Goal: Information Seeking & Learning: Understand process/instructions

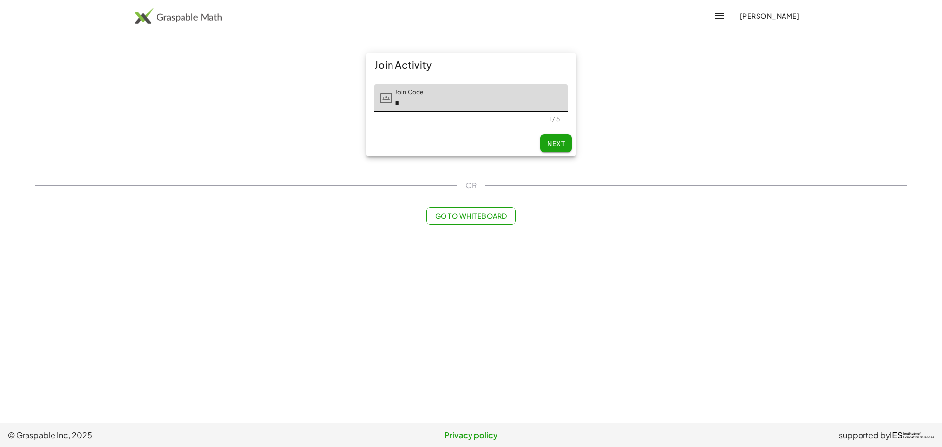
type input "*"
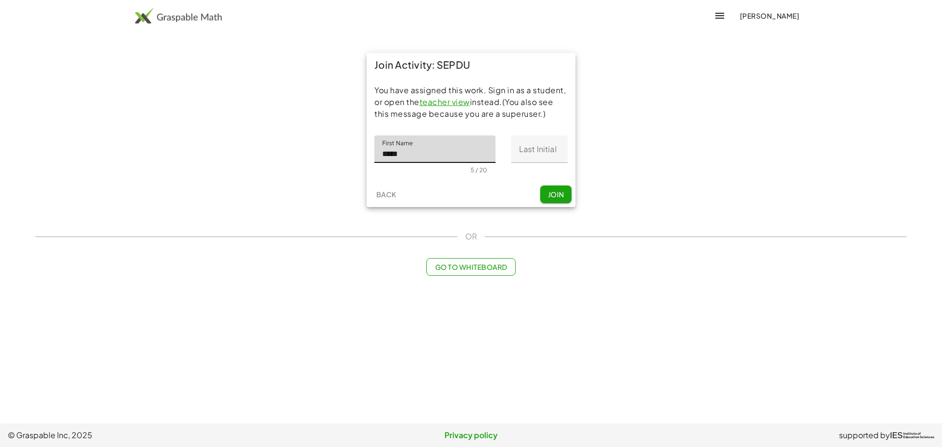
type input "*****"
click at [541, 149] on input "Last Initial" at bounding box center [539, 148] width 56 height 27
type input "*"
click at [506, 181] on div "Back Join" at bounding box center [470, 194] width 209 height 26
click at [555, 195] on span "Join" at bounding box center [555, 194] width 16 height 9
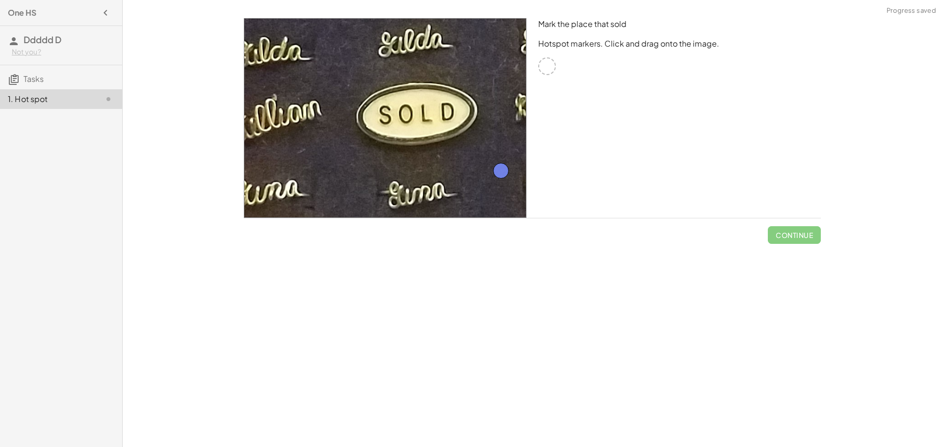
drag, startPoint x: 547, startPoint y: 67, endPoint x: 500, endPoint y: 173, distance: 115.9
drag, startPoint x: 793, startPoint y: 236, endPoint x: 776, endPoint y: 236, distance: 16.7
click at [793, 234] on span "Check" at bounding box center [800, 235] width 26 height 9
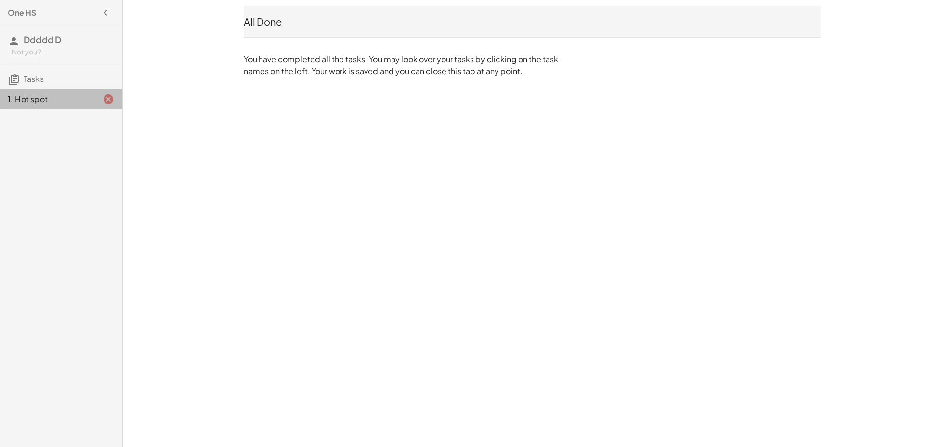
click at [77, 99] on div "1. Hot spot" at bounding box center [47, 99] width 79 height 12
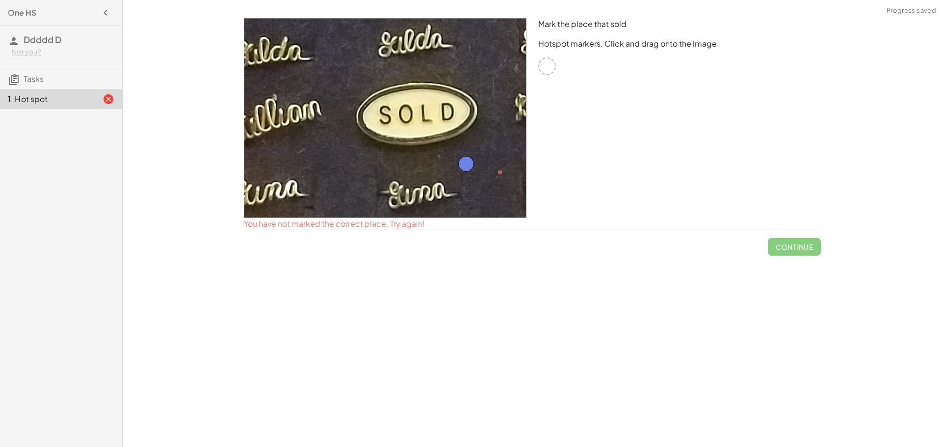
drag, startPoint x: 494, startPoint y: 170, endPoint x: 467, endPoint y: 165, distance: 26.9
click at [786, 246] on span "Continue" at bounding box center [794, 243] width 53 height 26
click at [788, 249] on span "Continue" at bounding box center [794, 243] width 53 height 26
click at [792, 250] on span "Continue" at bounding box center [794, 243] width 53 height 26
click at [666, 155] on div "Mark the place that sold Hotspot markers. Click and drag onto the image." at bounding box center [679, 117] width 294 height 211
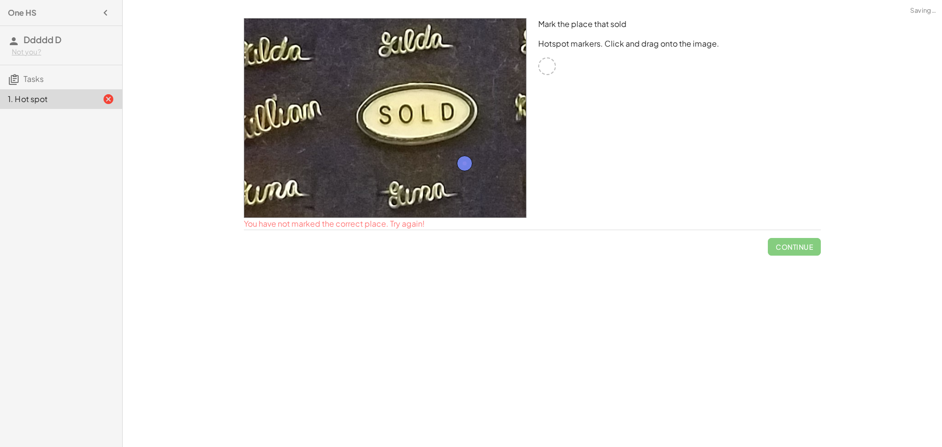
click at [703, 140] on div "Mark the place that sold Hotspot markers. Click and drag onto the image." at bounding box center [679, 117] width 294 height 211
click at [710, 129] on div "Mark the place that sold Hotspot markers. Click and drag onto the image." at bounding box center [679, 117] width 294 height 211
drag, startPoint x: 727, startPoint y: 137, endPoint x: 729, endPoint y: 118, distance: 18.7
click at [729, 125] on div "Mark the place that sold Hotspot markers. Click and drag onto the image." at bounding box center [679, 117] width 294 height 211
click at [710, 138] on div "Mark the place that sold Hotspot markers. Click and drag onto the image." at bounding box center [679, 117] width 294 height 211
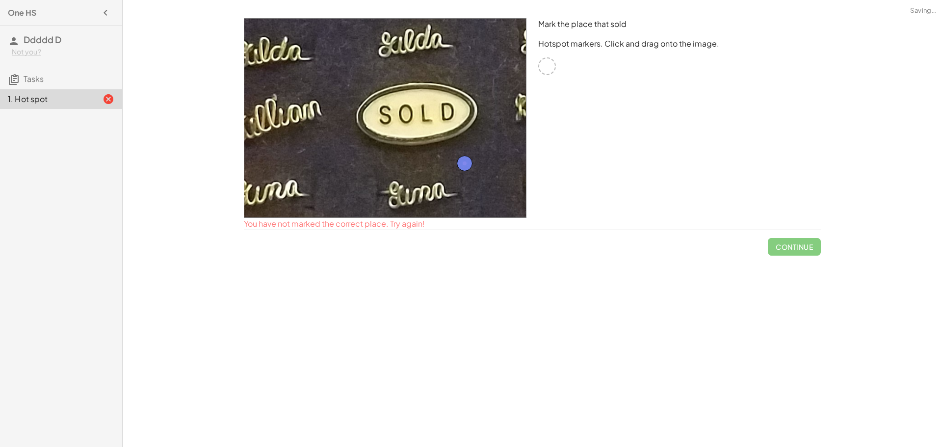
drag, startPoint x: 693, startPoint y: 145, endPoint x: 693, endPoint y: 113, distance: 31.4
click at [703, 137] on div "Mark the place that sold Hotspot markers. Click and drag onto the image." at bounding box center [679, 117] width 294 height 211
click at [709, 148] on div "Mark the place that sold Hotspot markers. Click and drag onto the image." at bounding box center [679, 117] width 294 height 211
drag, startPoint x: 717, startPoint y: 168, endPoint x: 720, endPoint y: 132, distance: 35.9
click at [721, 146] on div "Mark the place that sold Hotspot markers. Click and drag onto the image." at bounding box center [679, 117] width 294 height 211
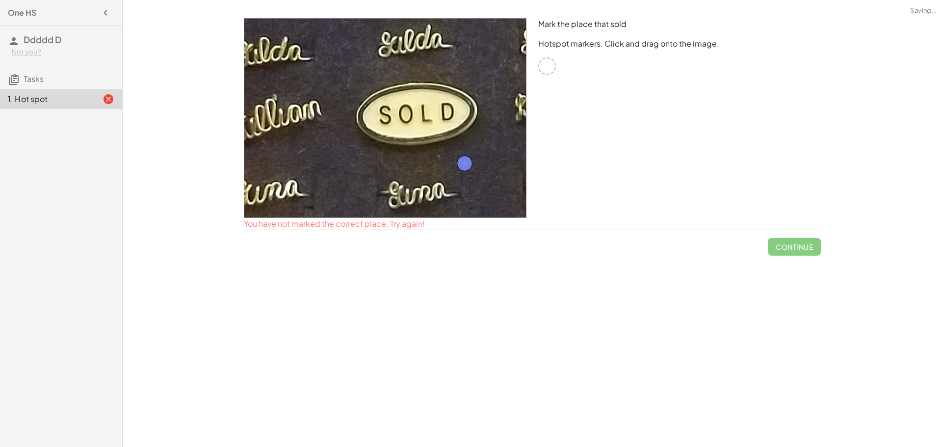
drag, startPoint x: 759, startPoint y: 167, endPoint x: 752, endPoint y: 136, distance: 31.7
click at [757, 146] on div "Mark the place that sold Hotspot markers. Click and drag onto the image." at bounding box center [679, 117] width 294 height 211
drag, startPoint x: 754, startPoint y: 153, endPoint x: 741, endPoint y: 161, distance: 16.1
click at [749, 164] on div "Mark the place that sold Hotspot markers. Click and drag onto the image." at bounding box center [679, 117] width 294 height 211
drag, startPoint x: 904, startPoint y: 179, endPoint x: 894, endPoint y: 167, distance: 15.3
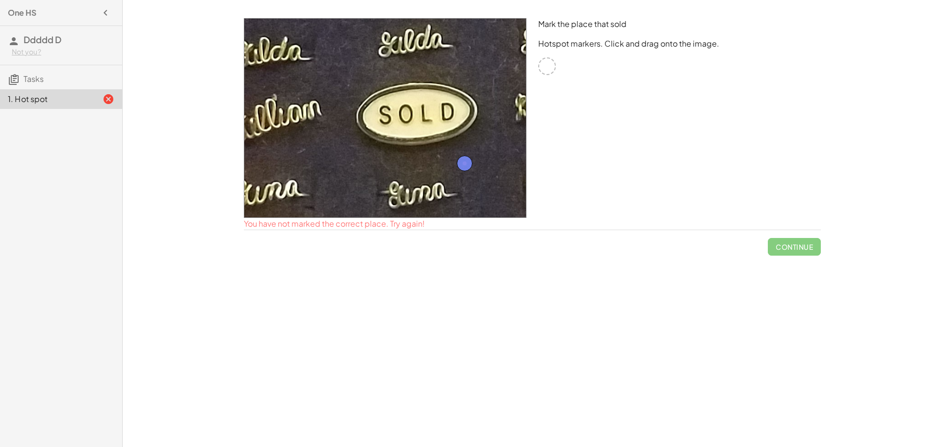
click at [902, 178] on div "Mark the place that sold Hotspot markers. Click and drag onto the image. You ha…" at bounding box center [532, 223] width 819 height 447
click at [110, 9] on icon "button" at bounding box center [106, 13] width 12 height 12
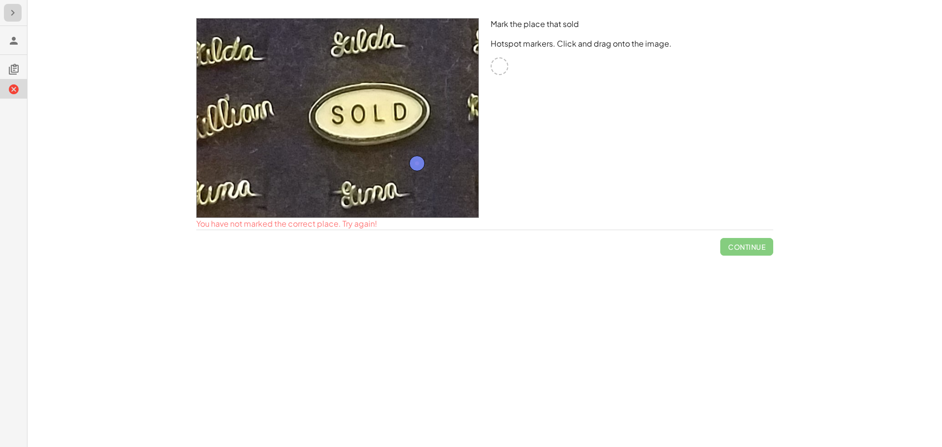
click at [21, 14] on button "button" at bounding box center [13, 13] width 18 height 18
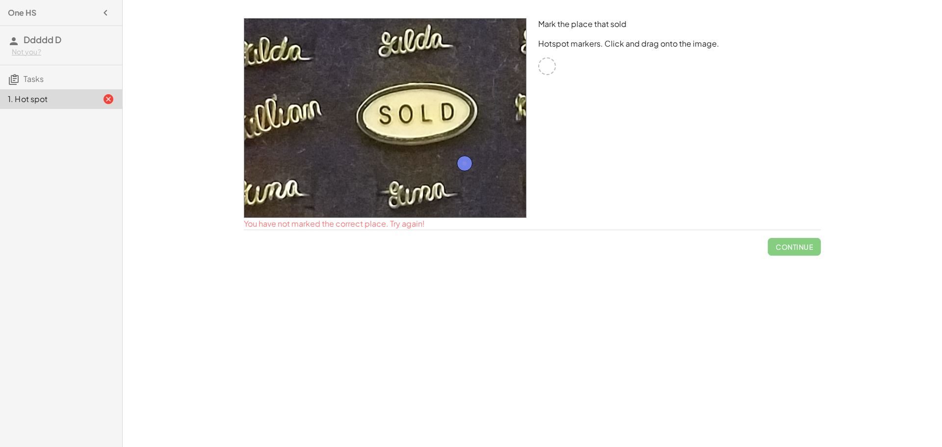
click at [32, 51] on div "Not you?" at bounding box center [63, 52] width 103 height 10
click at [52, 68] on div "Log Out" at bounding box center [63, 73] width 87 height 12
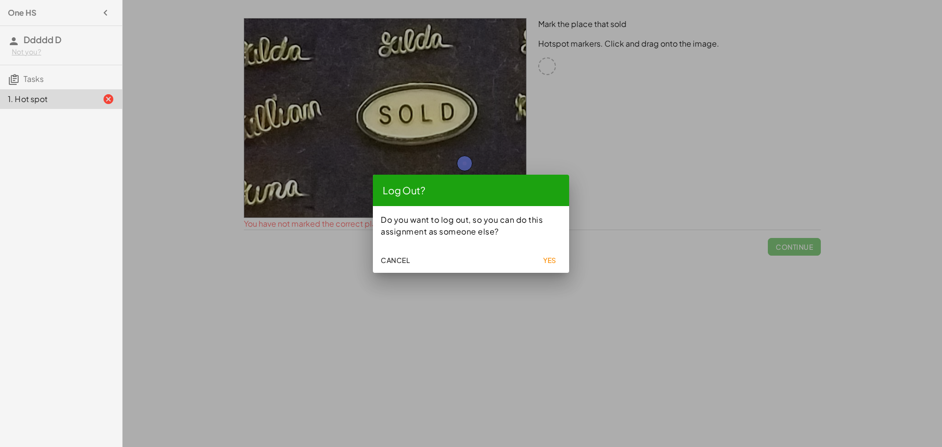
click at [549, 256] on span "Yes" at bounding box center [549, 260] width 14 height 9
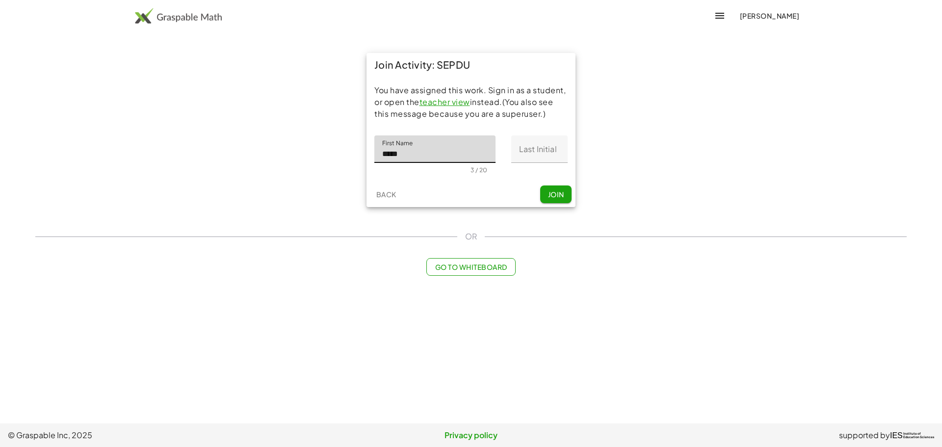
type input "*****"
click at [526, 152] on input "Last Initial" at bounding box center [539, 148] width 56 height 27
type input "*"
drag, startPoint x: 490, startPoint y: 183, endPoint x: 518, endPoint y: 183, distance: 28.4
click at [493, 181] on div "Join Activity: SEPDU You have assigned this work. Sign in as a student, or open…" at bounding box center [470, 130] width 209 height 154
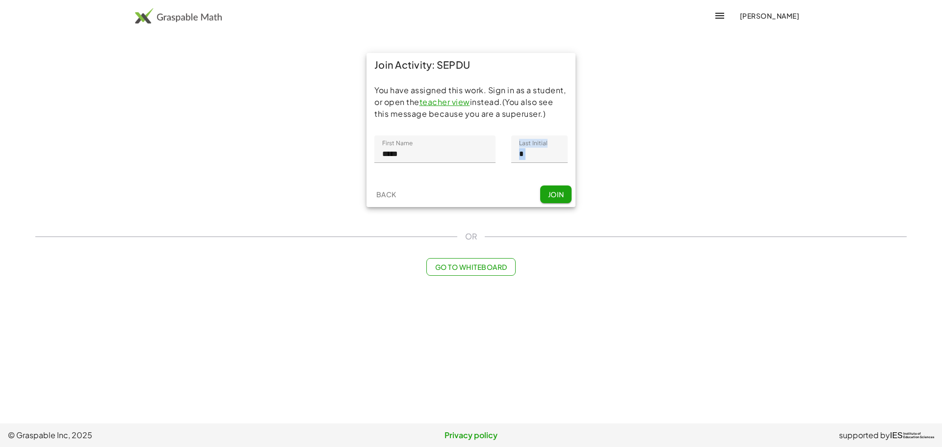
click at [552, 192] on span "Join" at bounding box center [555, 194] width 16 height 9
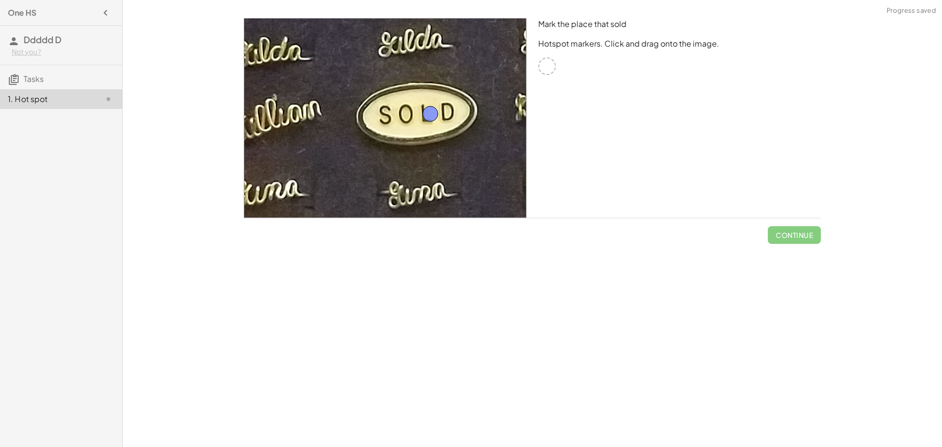
drag, startPoint x: 537, startPoint y: 74, endPoint x: 447, endPoint y: 119, distance: 100.0
click at [789, 231] on span "Check" at bounding box center [800, 235] width 26 height 9
drag, startPoint x: 434, startPoint y: 113, endPoint x: 461, endPoint y: 167, distance: 59.9
click at [798, 234] on span "Check" at bounding box center [800, 235] width 26 height 9
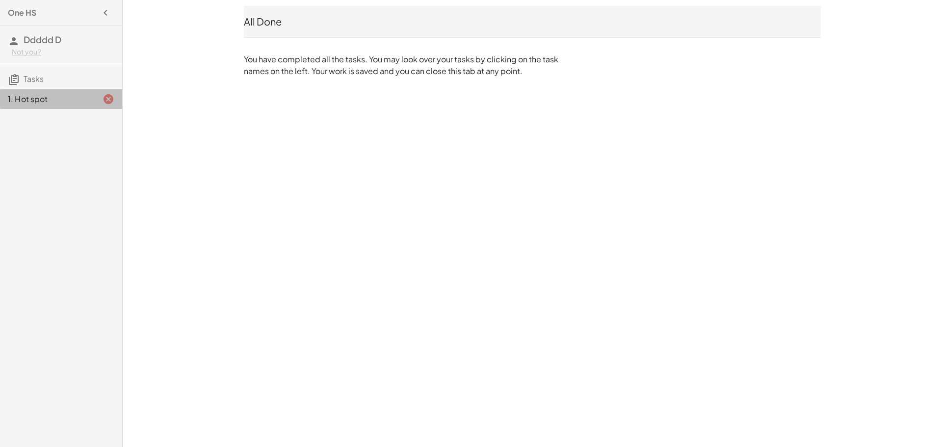
drag, startPoint x: 77, startPoint y: 92, endPoint x: 74, endPoint y: 97, distance: 6.1
click at [75, 94] on div "1. Hot spot" at bounding box center [47, 99] width 79 height 12
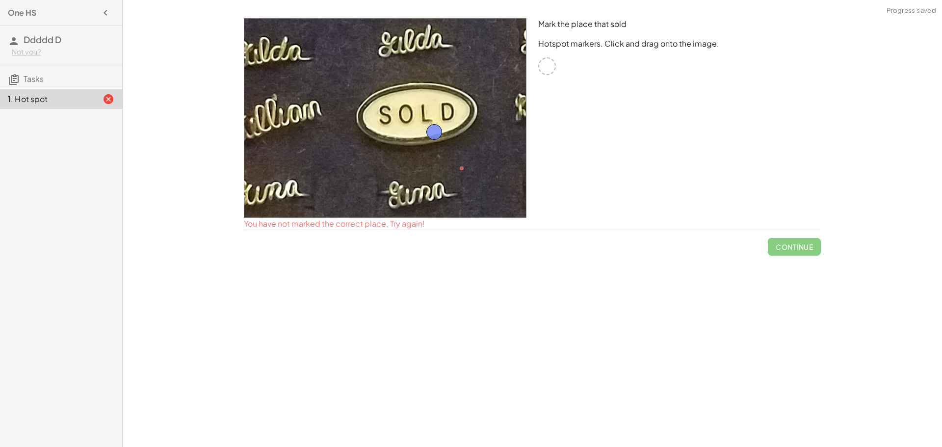
drag, startPoint x: 461, startPoint y: 160, endPoint x: 423, endPoint y: 114, distance: 59.9
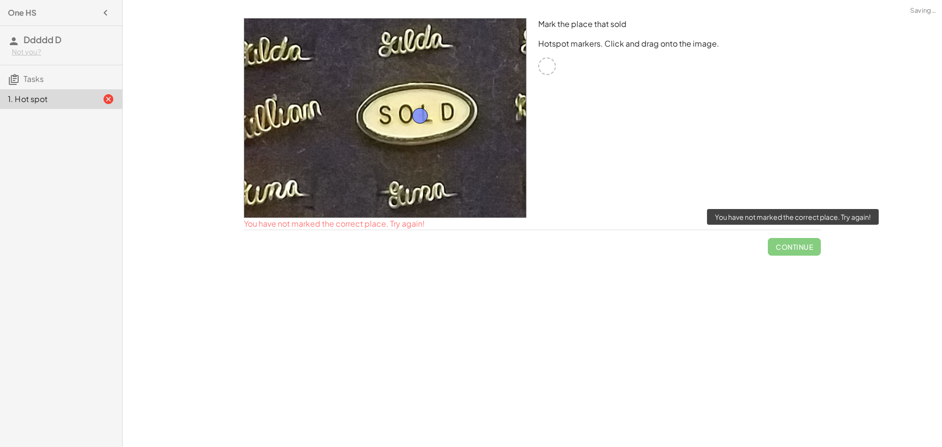
click at [779, 246] on span "Continue" at bounding box center [794, 243] width 53 height 26
click at [778, 245] on span "Continue" at bounding box center [794, 243] width 53 height 26
drag, startPoint x: 779, startPoint y: 246, endPoint x: 765, endPoint y: 234, distance: 18.8
click at [777, 243] on span "Continue" at bounding box center [794, 243] width 53 height 26
drag, startPoint x: 611, startPoint y: 124, endPoint x: 619, endPoint y: 123, distance: 8.4
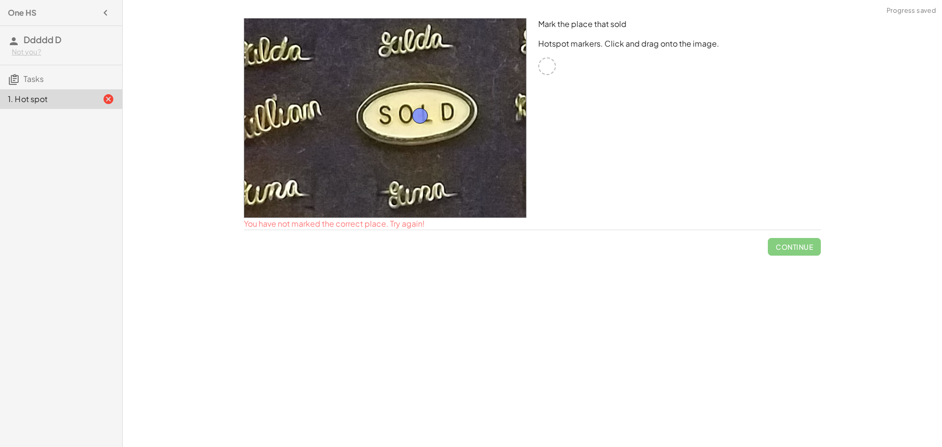
click at [619, 123] on div "Mark the place that sold Hotspot markers. Click and drag onto the image." at bounding box center [679, 117] width 294 height 211
click at [896, 87] on div "Mark the place that sold Hotspot markers. Click and drag onto the image. You ha…" at bounding box center [532, 223] width 819 height 447
click at [588, 138] on div "Mark the place that sold Hotspot markers. Click and drag onto the image." at bounding box center [679, 117] width 294 height 211
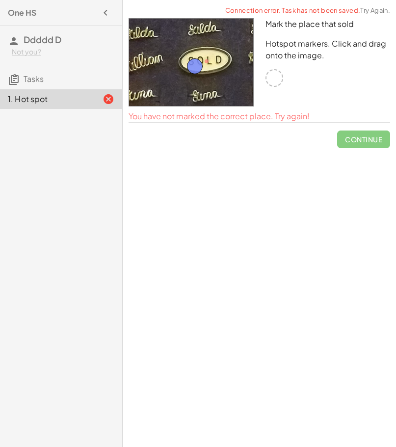
drag, startPoint x: 209, startPoint y: 58, endPoint x: 194, endPoint y: 62, distance: 16.2
drag, startPoint x: 200, startPoint y: 69, endPoint x: 219, endPoint y: 61, distance: 20.0
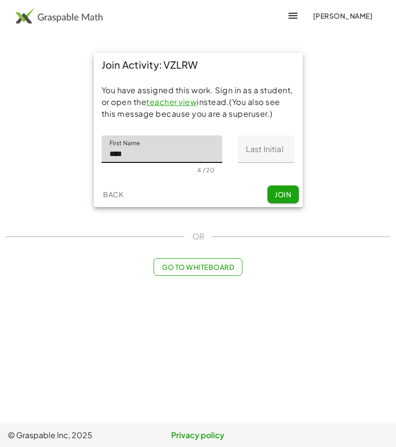
type input "****"
click at [258, 154] on input "Last Initial" at bounding box center [266, 148] width 56 height 27
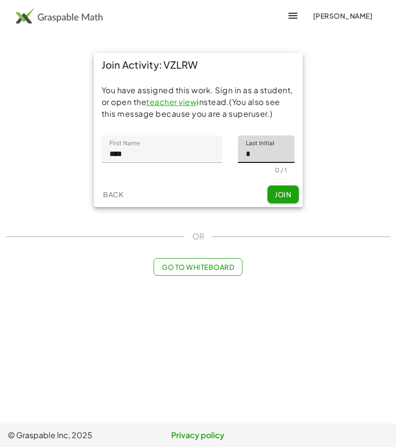
type input "*"
drag, startPoint x: 232, startPoint y: 176, endPoint x: 240, endPoint y: 176, distance: 8.4
click at [232, 176] on div "You have assigned this work. Sign in as a student, or open the teacher view ins…" at bounding box center [198, 129] width 209 height 105
click at [275, 191] on span "Join" at bounding box center [283, 194] width 16 height 9
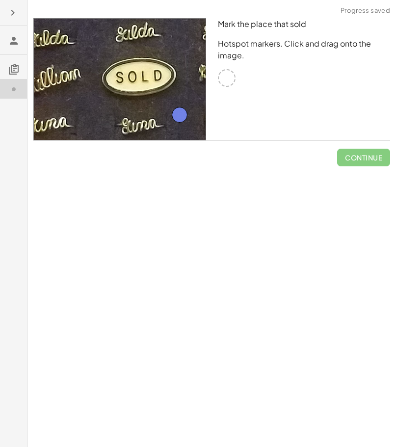
drag, startPoint x: 224, startPoint y: 79, endPoint x: 180, endPoint y: 111, distance: 54.7
click at [367, 157] on span "Check" at bounding box center [370, 157] width 26 height 9
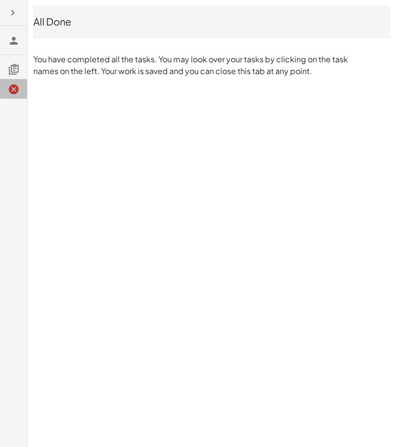
click at [9, 89] on icon at bounding box center [14, 89] width 12 height 12
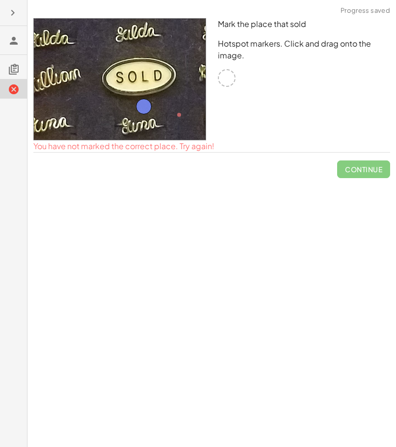
drag, startPoint x: 179, startPoint y: 117, endPoint x: 143, endPoint y: 111, distance: 35.9
drag, startPoint x: 145, startPoint y: 113, endPoint x: 149, endPoint y: 79, distance: 34.1
